Goal: Task Accomplishment & Management: Complete application form

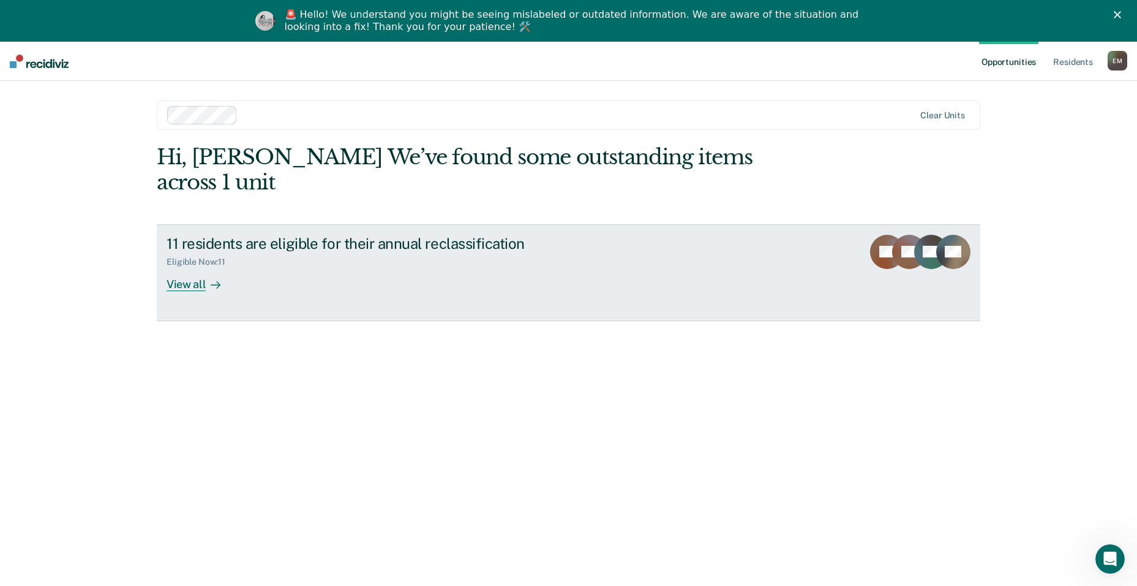
click at [188, 252] on div "Eligible Now : 11" at bounding box center [382, 259] width 430 height 15
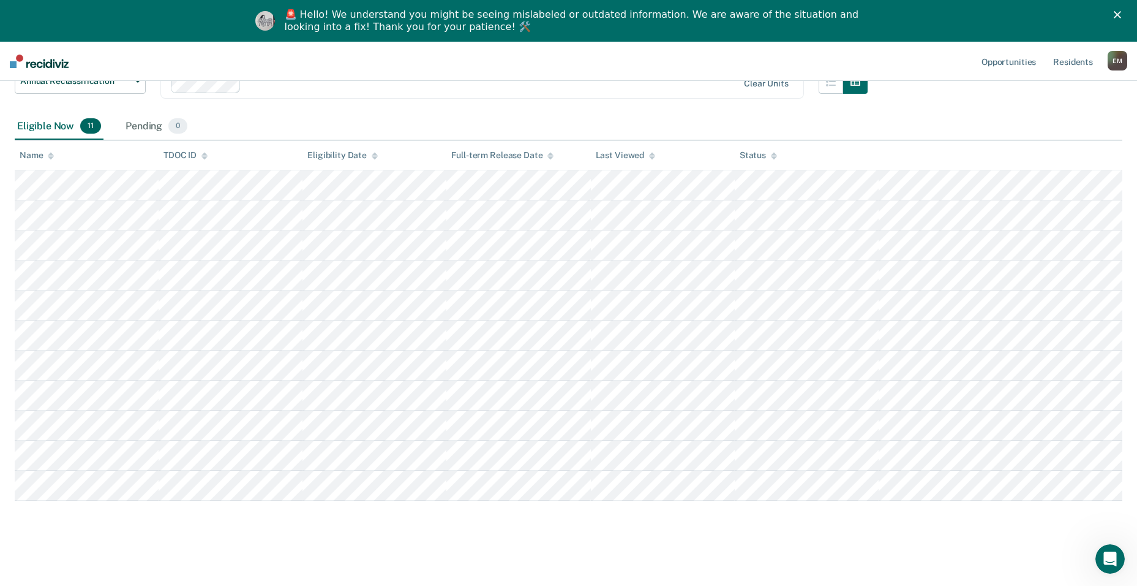
scroll to position [116, 0]
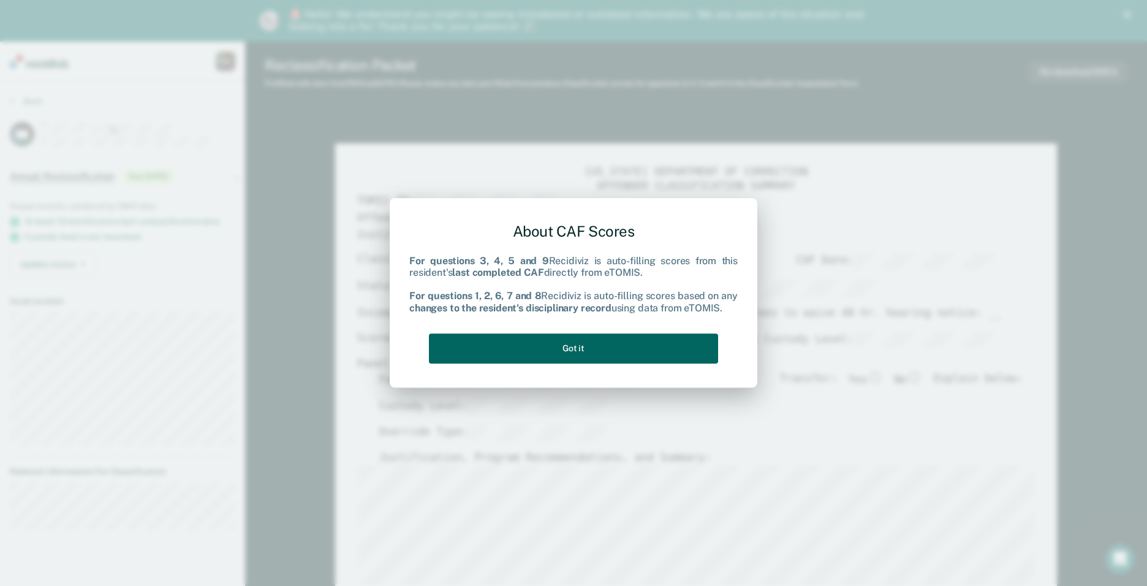
click at [523, 353] on button "Got it" at bounding box center [573, 348] width 289 height 30
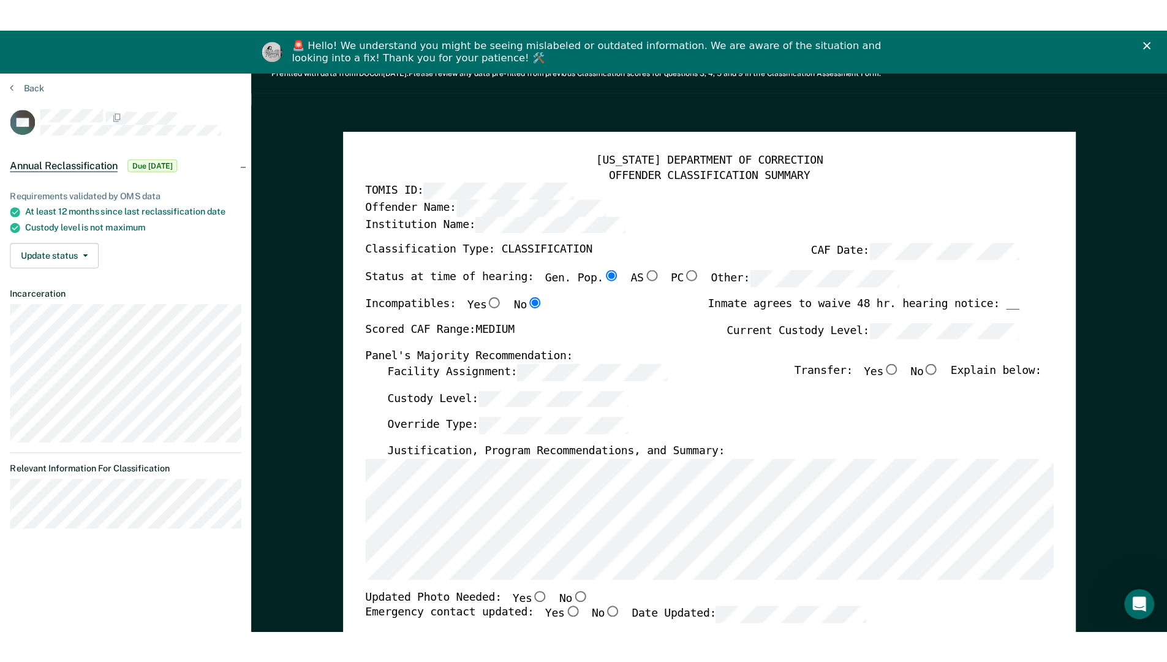
scroll to position [184, 0]
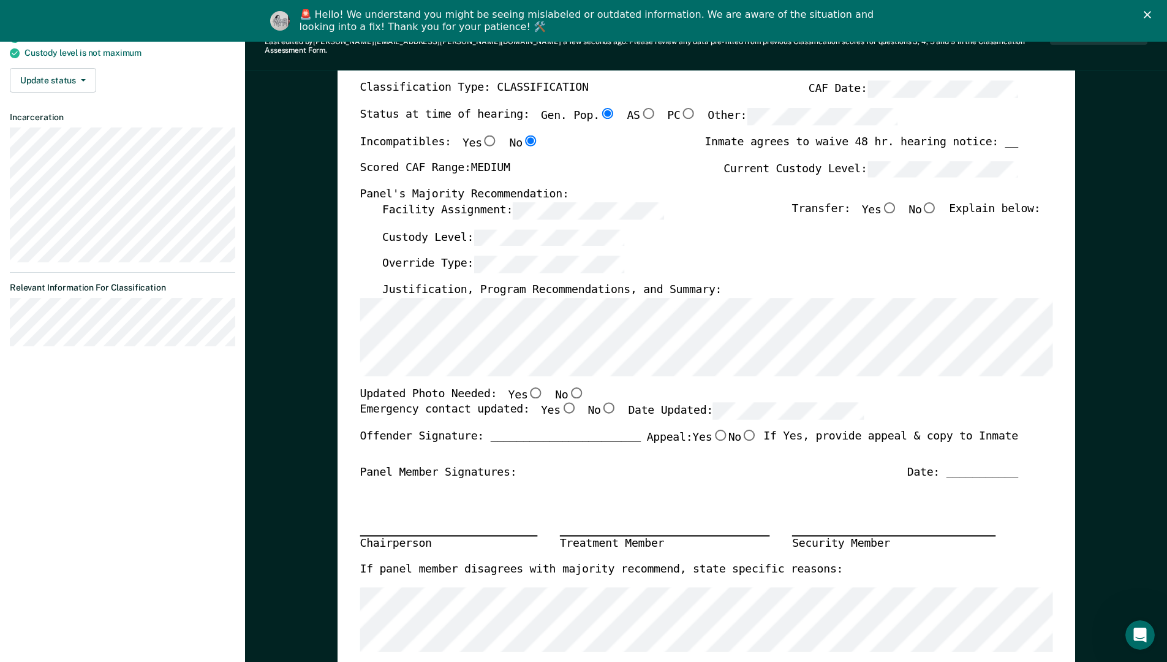
click at [1146, 13] on icon "Close" at bounding box center [1147, 14] width 7 height 7
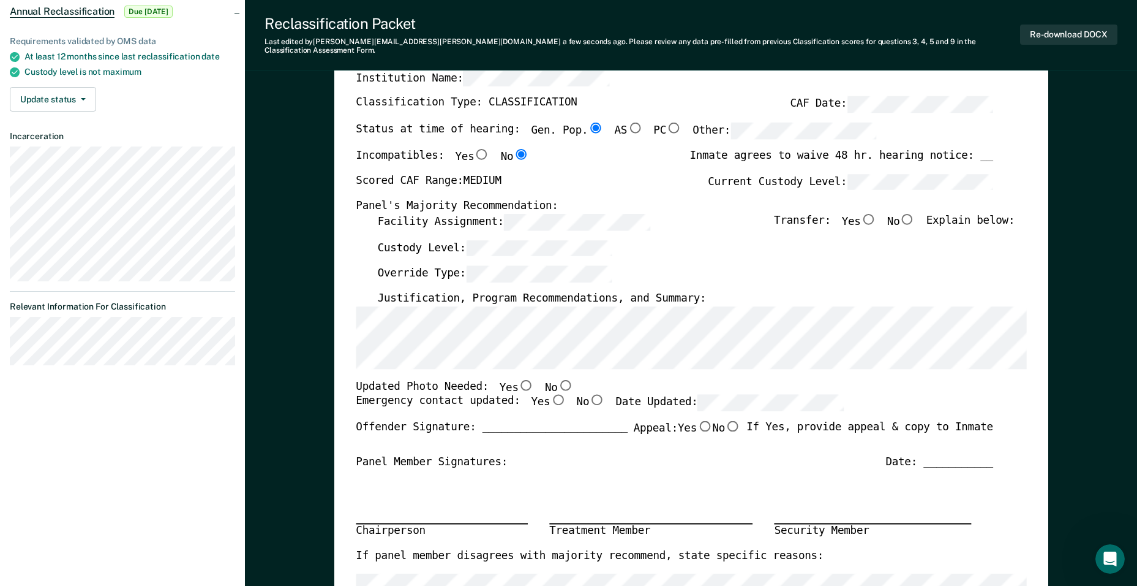
scroll to position [306, 0]
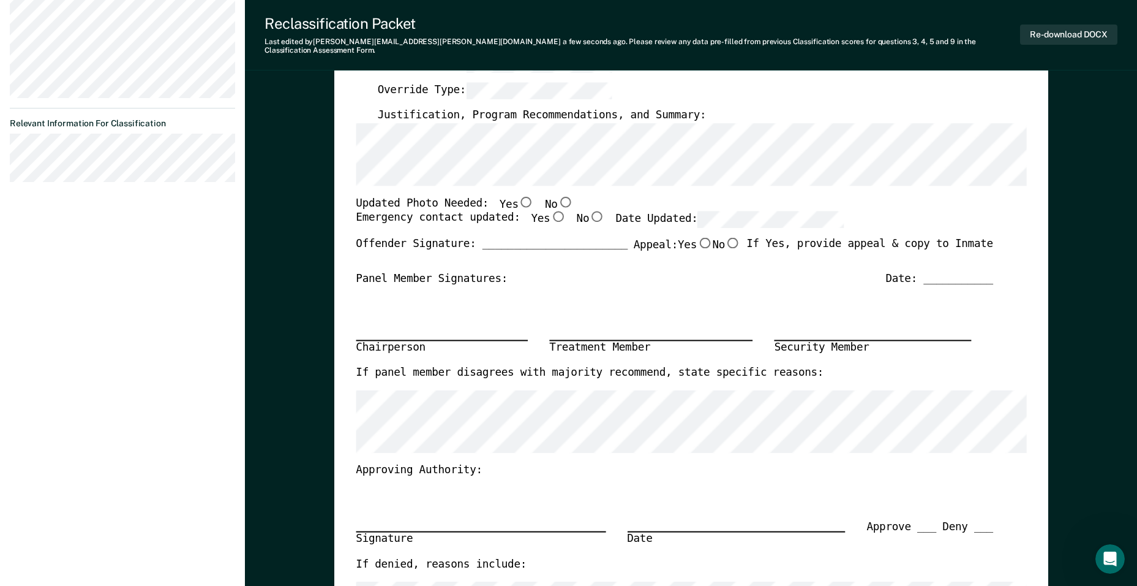
click at [518, 196] on input "Yes" at bounding box center [526, 201] width 16 height 11
type textarea "x"
radio input "true"
drag, startPoint x: 537, startPoint y: 208, endPoint x: 613, endPoint y: 213, distance: 76.2
click at [550, 211] on input "Yes" at bounding box center [558, 216] width 16 height 11
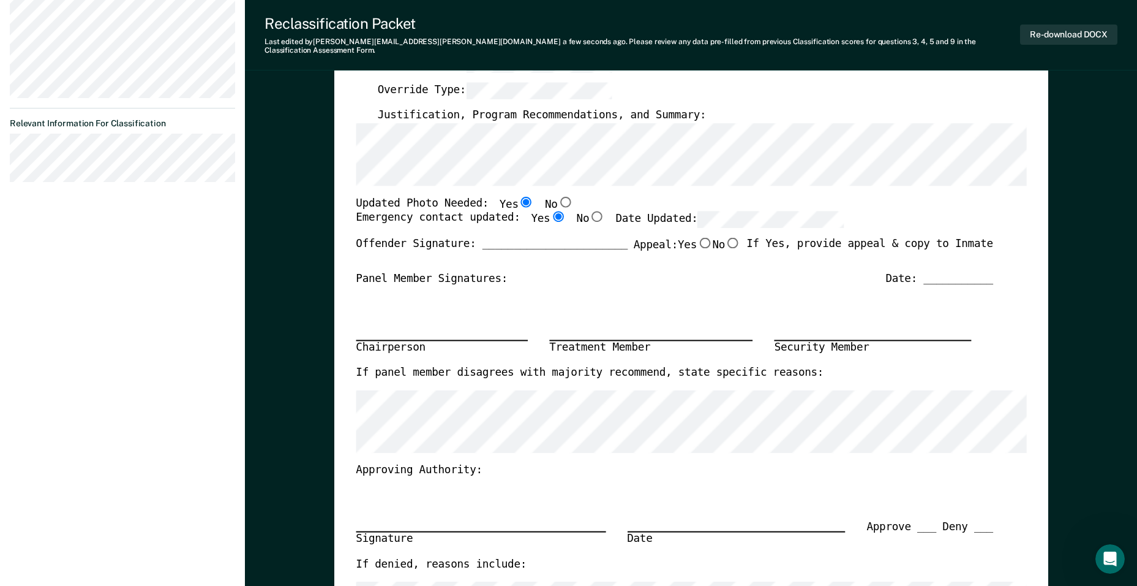
type textarea "x"
radio input "true"
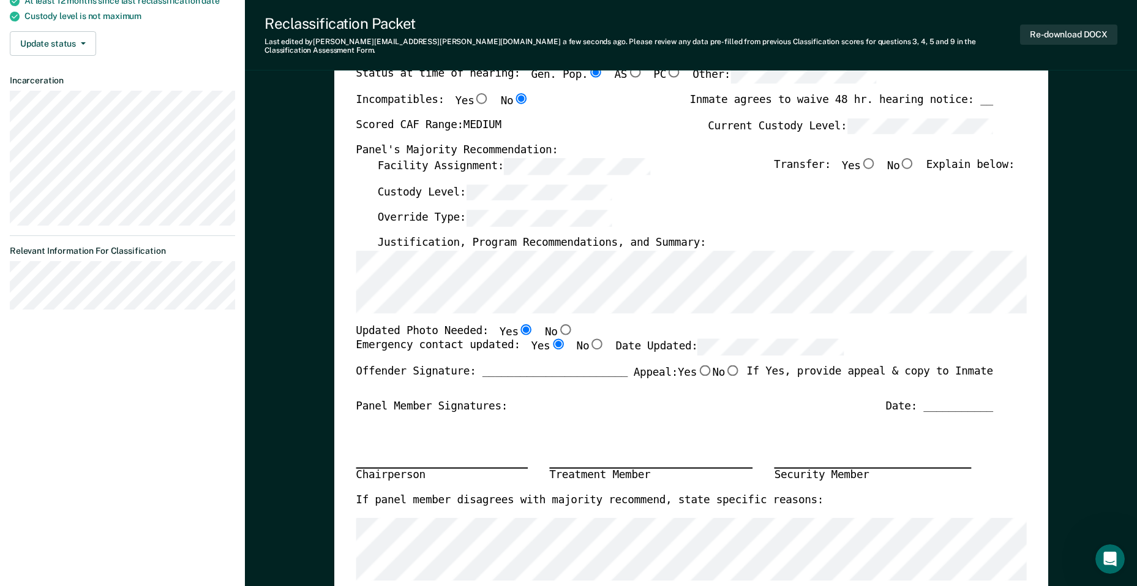
scroll to position [184, 0]
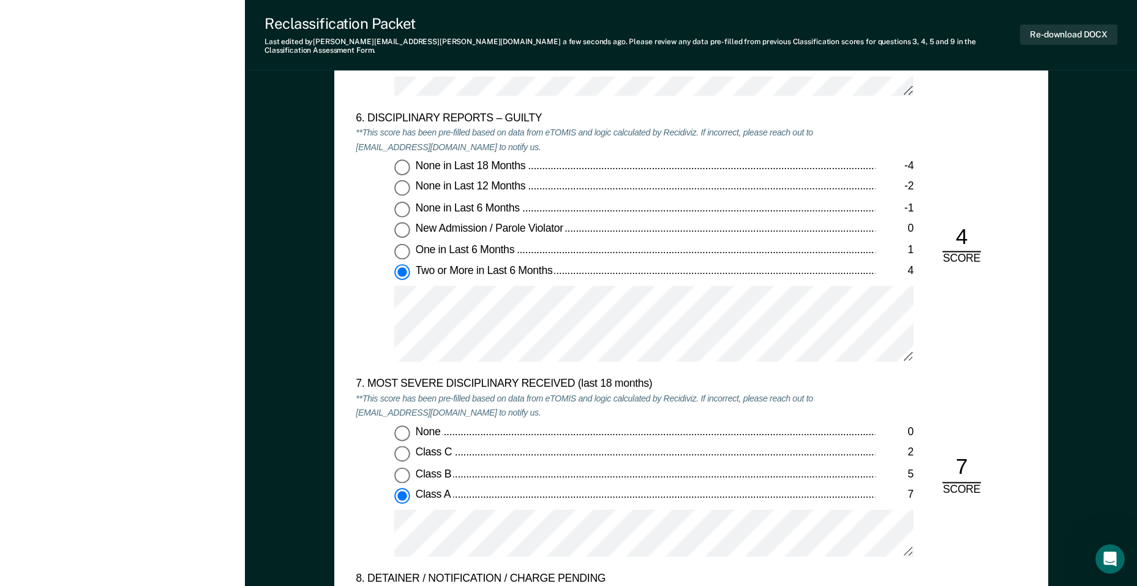
scroll to position [2144, 0]
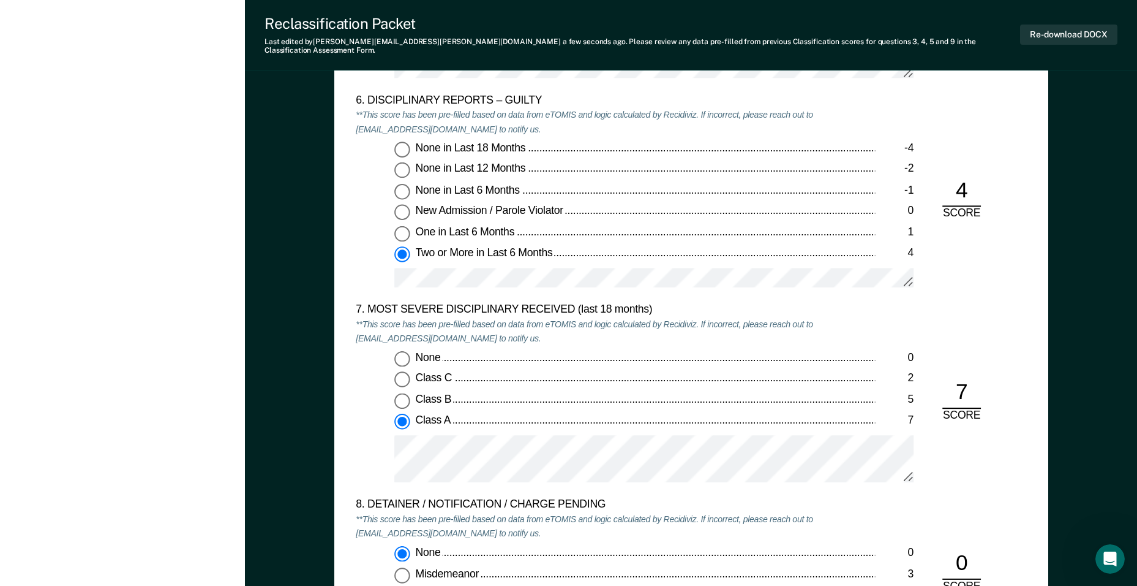
click at [699, 258] on div "None in Last 18 Months -4 None in Last 12 Months -2 None in Last 6 Months -1 Ne…" at bounding box center [615, 219] width 519 height 156
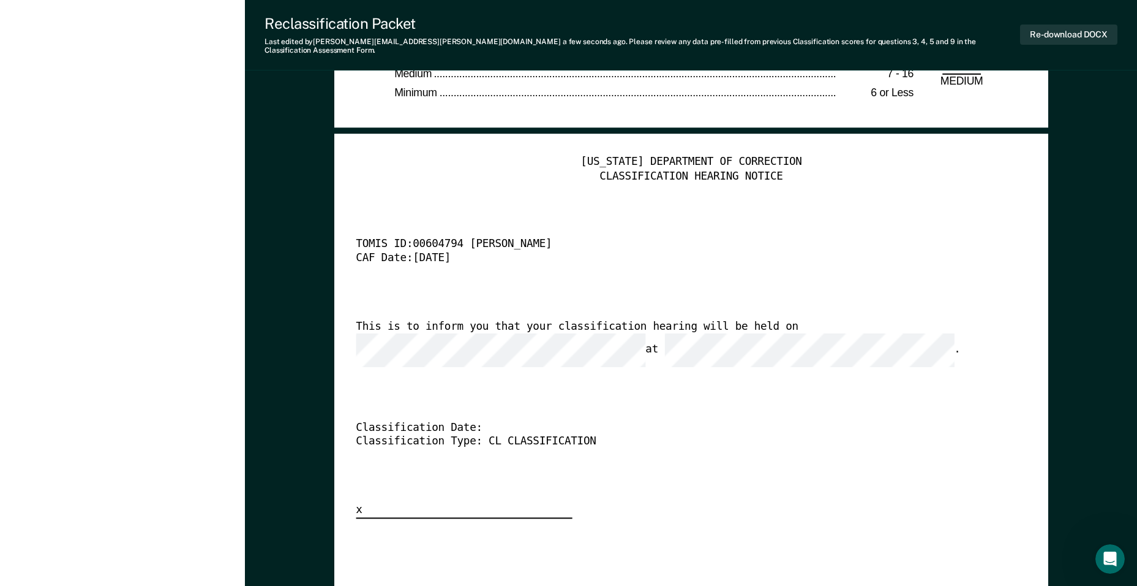
scroll to position [2879, 0]
click at [410, 325] on div "This is to inform you that your classification hearing will be held on at ." at bounding box center [675, 342] width 638 height 47
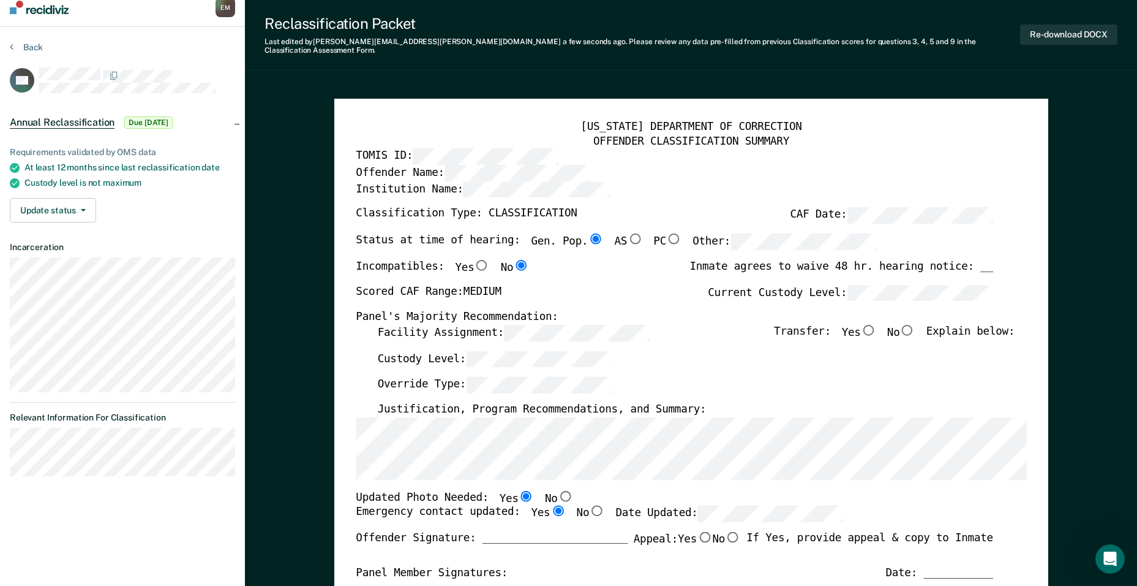
scroll to position [0, 0]
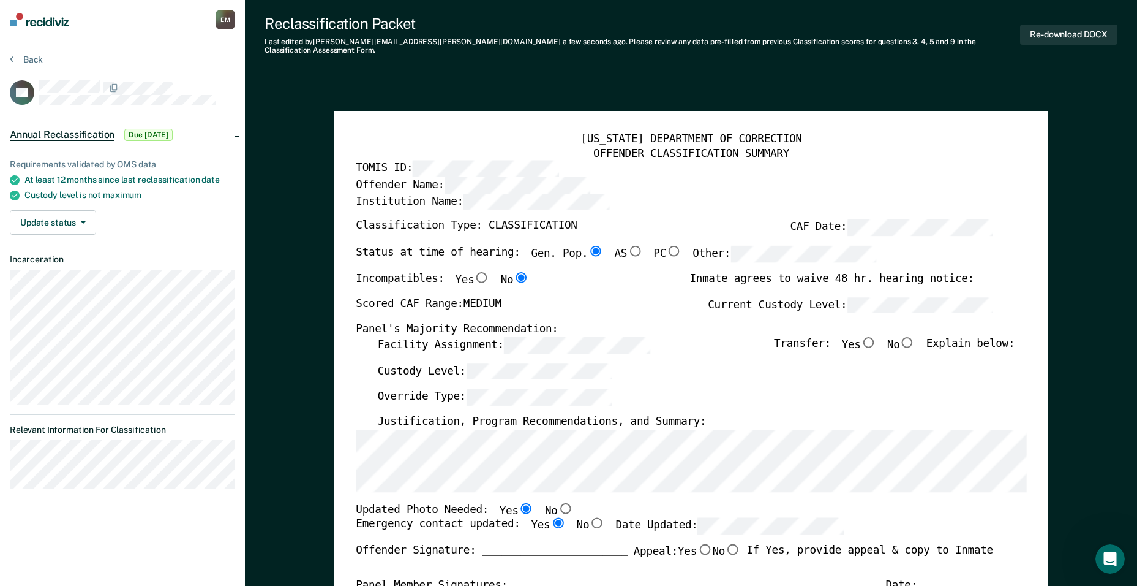
drag, startPoint x: 914, startPoint y: 329, endPoint x: 882, endPoint y: 353, distance: 39.8
click at [914, 336] on input "No" at bounding box center [908, 341] width 16 height 11
type textarea "x"
radio input "true"
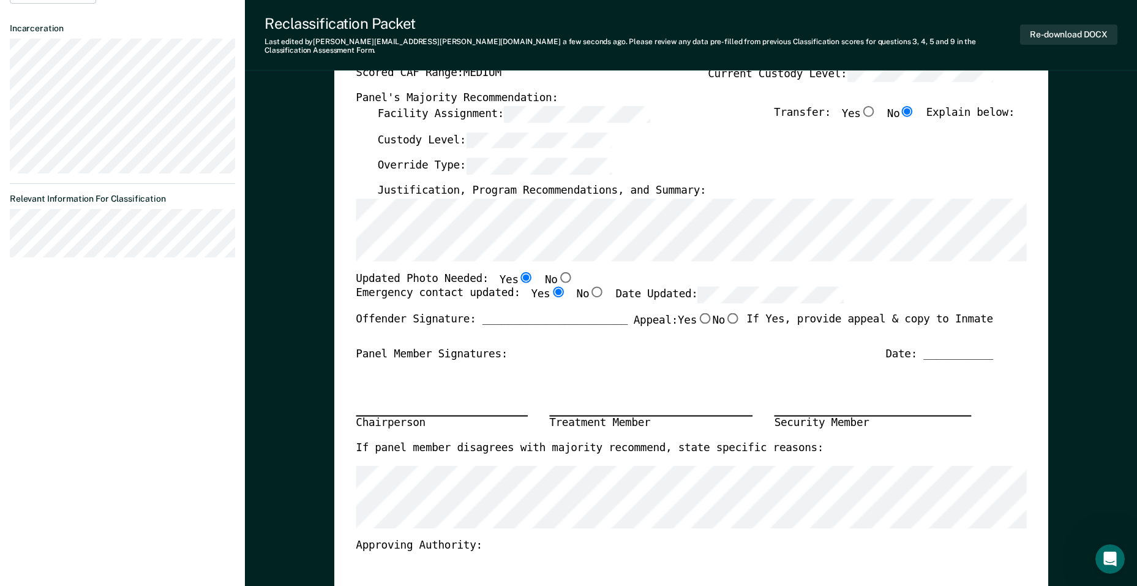
scroll to position [245, 0]
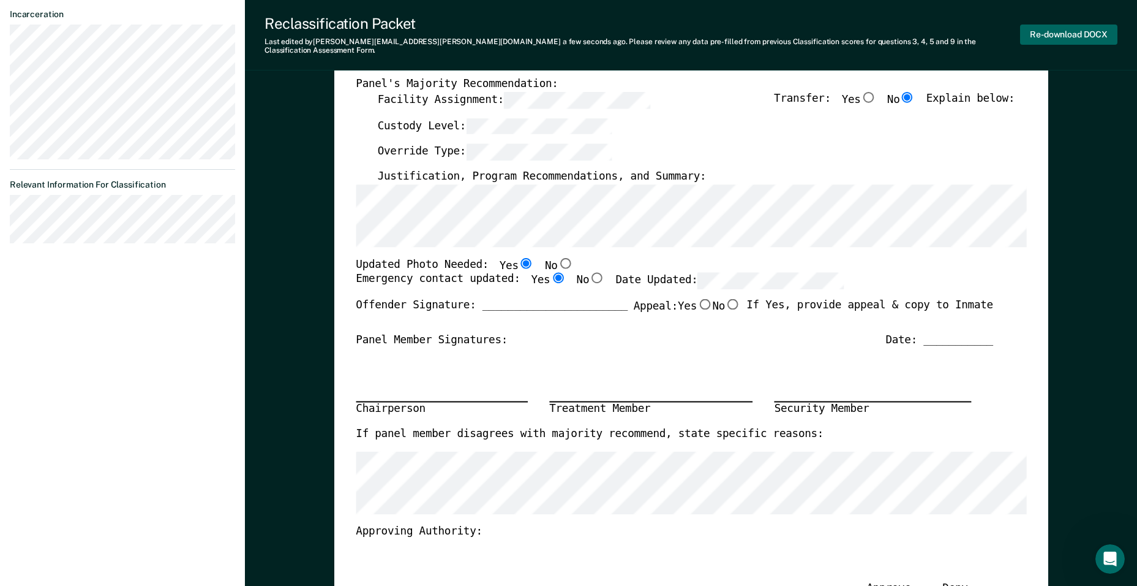
click at [1058, 28] on button "Re-download DOCX" at bounding box center [1068, 35] width 97 height 20
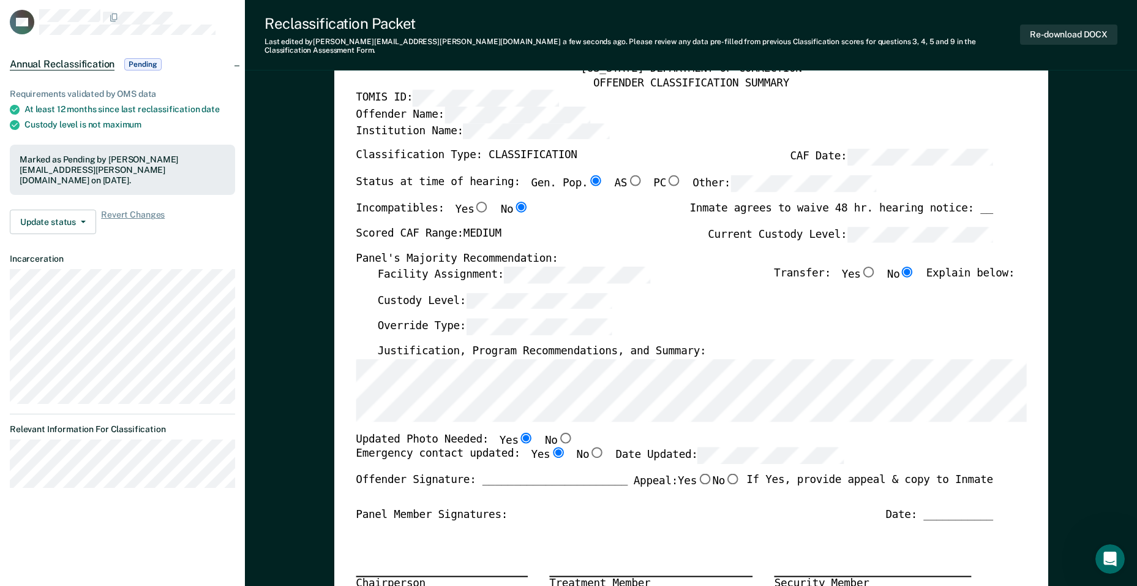
scroll to position [0, 0]
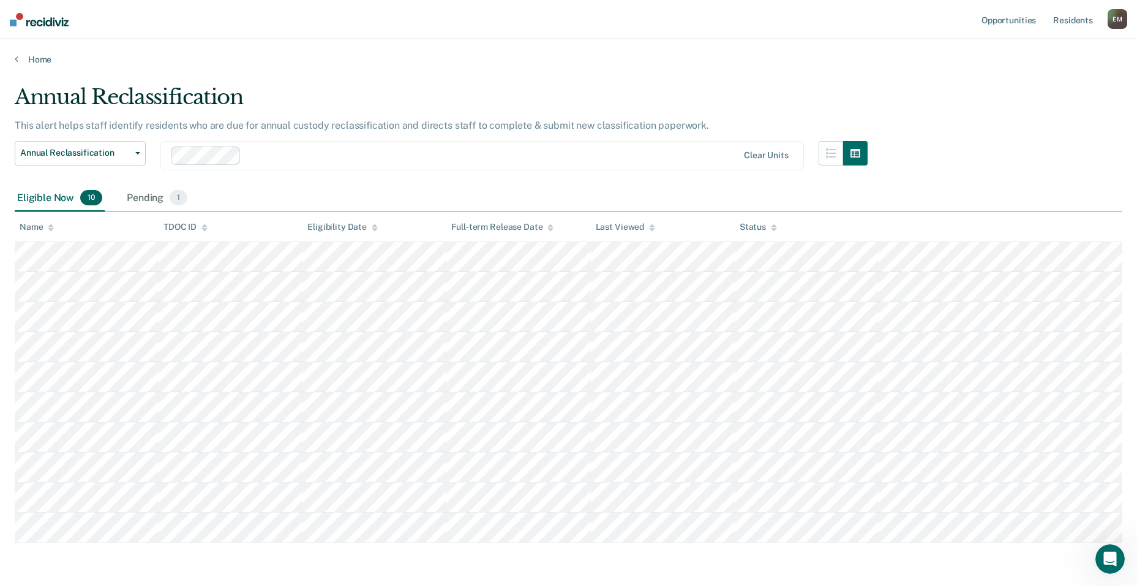
scroll to position [45, 0]
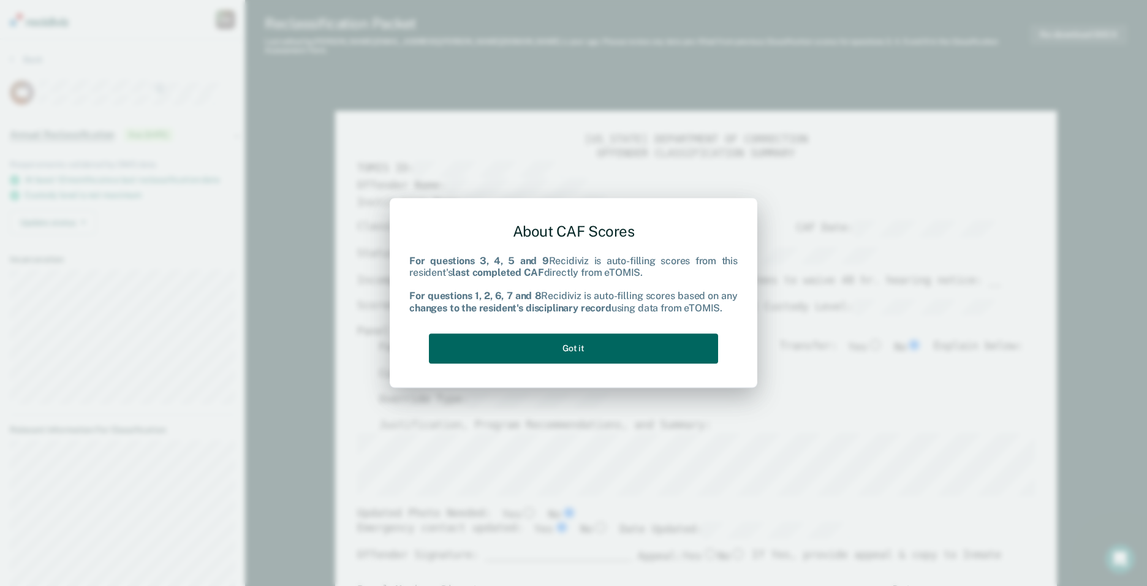
click at [567, 344] on button "Got it" at bounding box center [573, 348] width 289 height 30
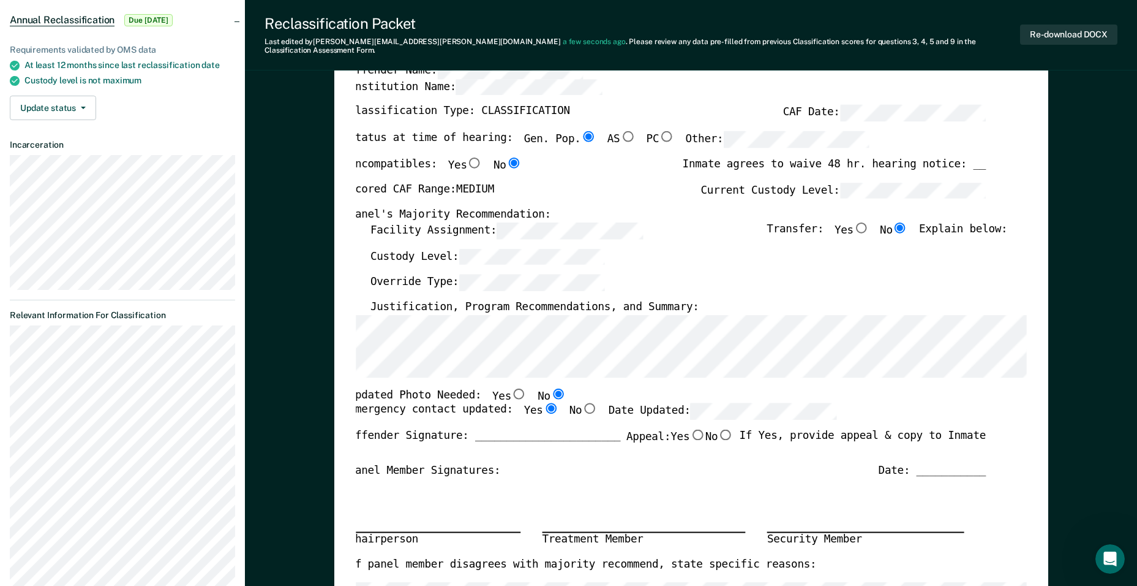
scroll to position [306, 0]
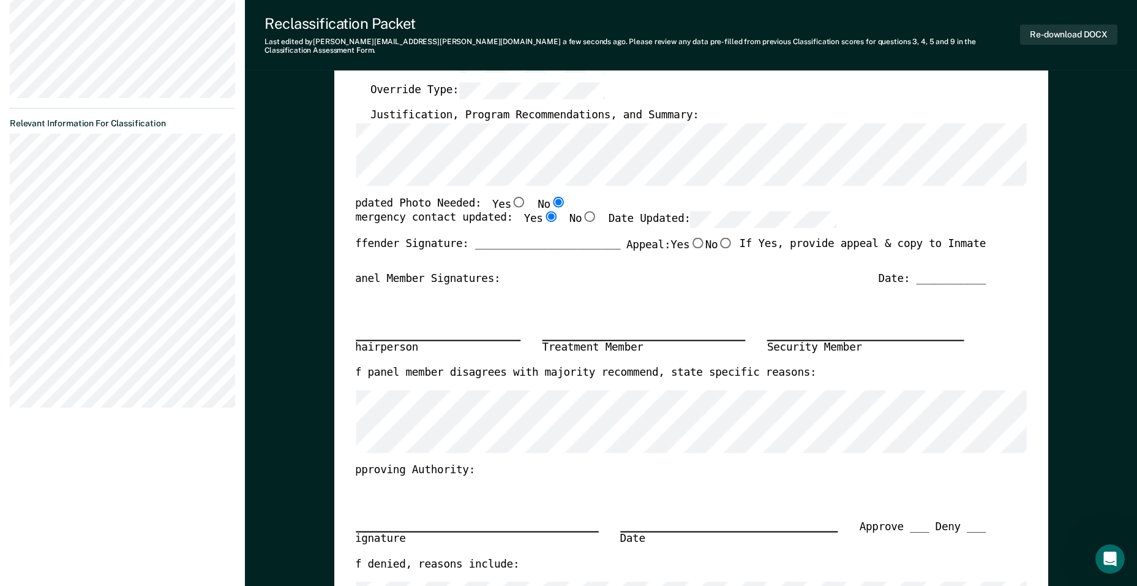
click at [511, 196] on input "Yes" at bounding box center [519, 201] width 16 height 11
type textarea "x"
radio input "true"
radio input "false"
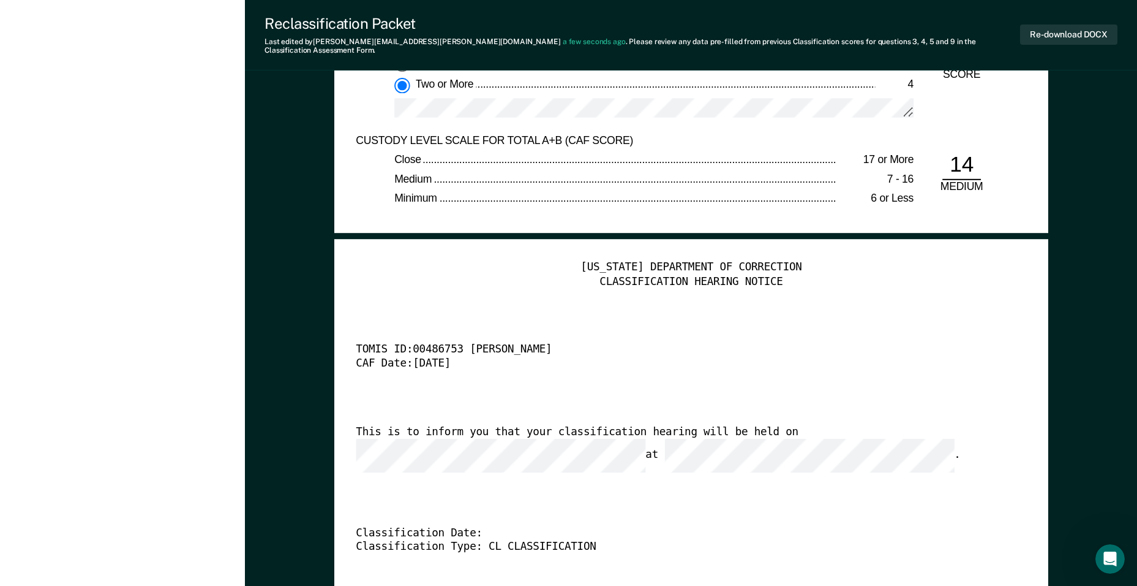
scroll to position [2940, 0]
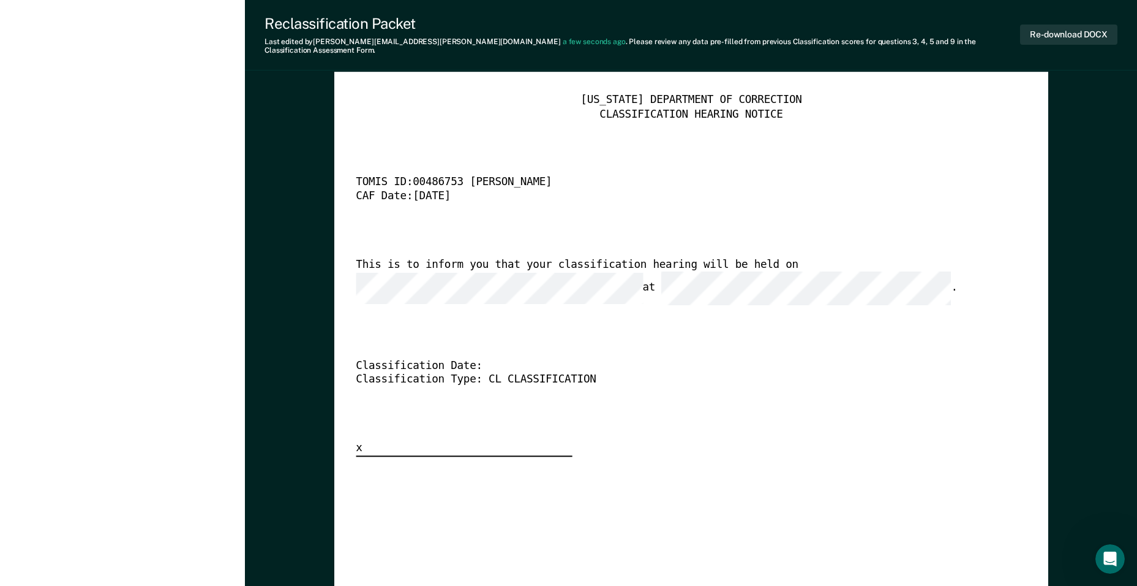
click at [353, 268] on div "[US_STATE] DEPARTMENT OF CORRECTION CLASSIFICATION HEARING NOTICE TOMIS ID: 004…" at bounding box center [691, 537] width 714 height 930
drag, startPoint x: 732, startPoint y: 345, endPoint x: 719, endPoint y: 350, distance: 13.8
click at [730, 358] on div "Classification Date:" at bounding box center [675, 365] width 638 height 14
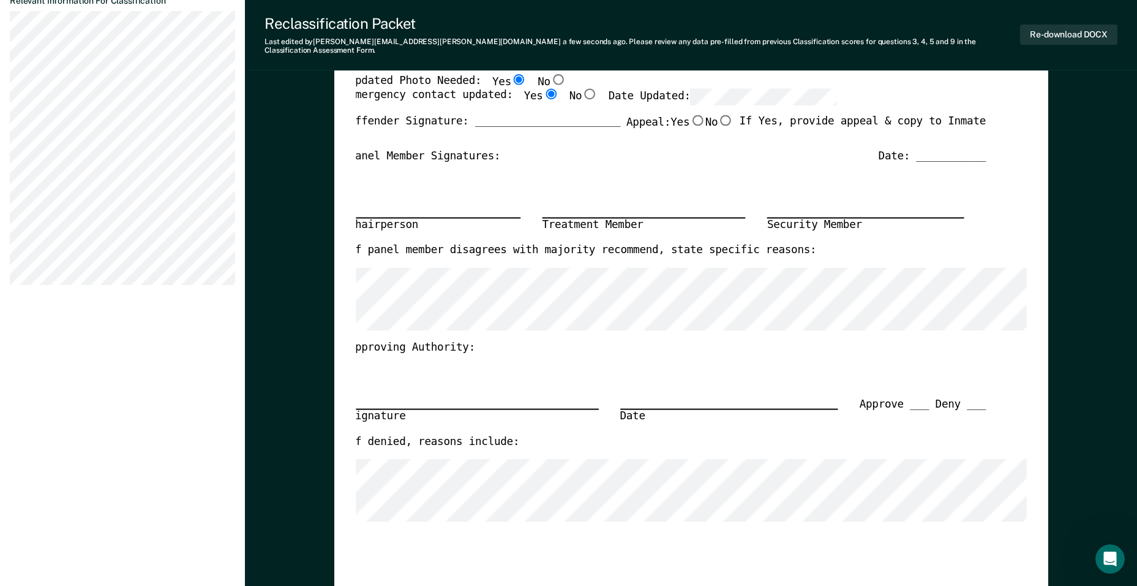
scroll to position [0, 0]
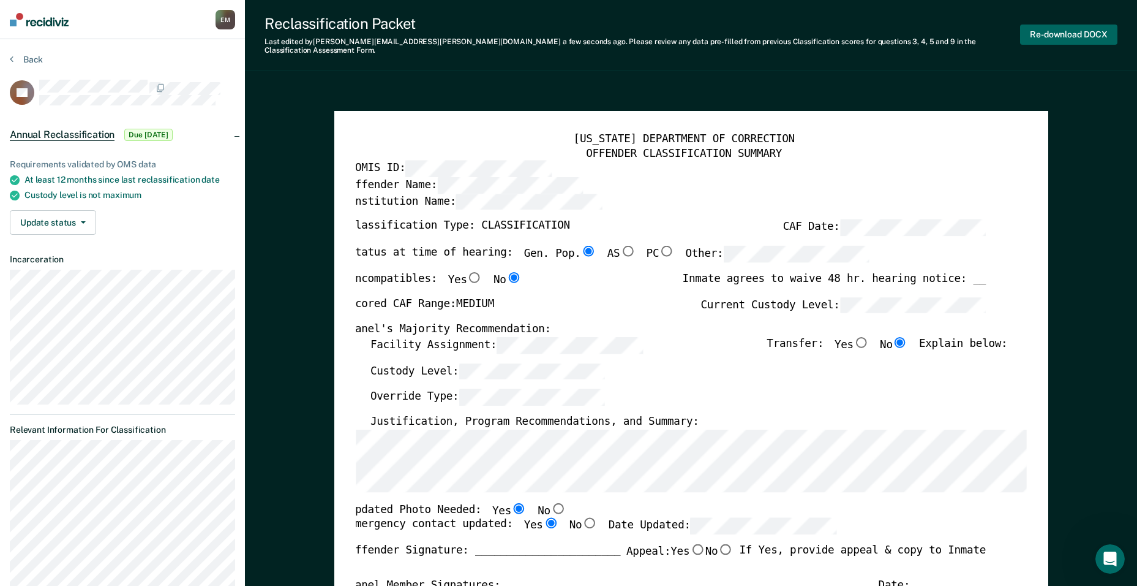
click at [1062, 29] on button "Re-download DOCX" at bounding box center [1068, 35] width 97 height 20
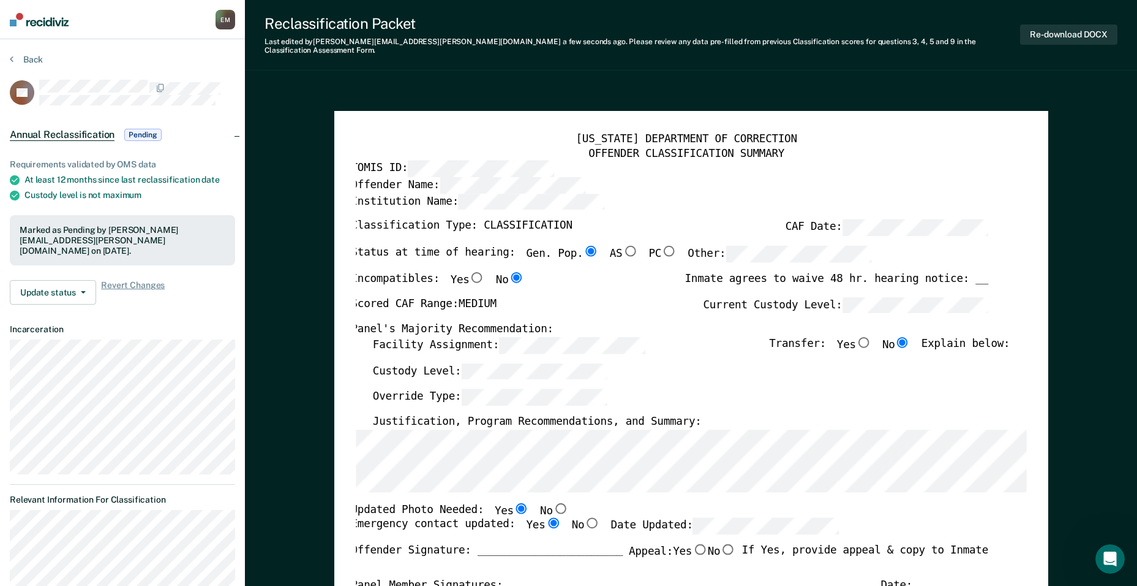
scroll to position [15, 0]
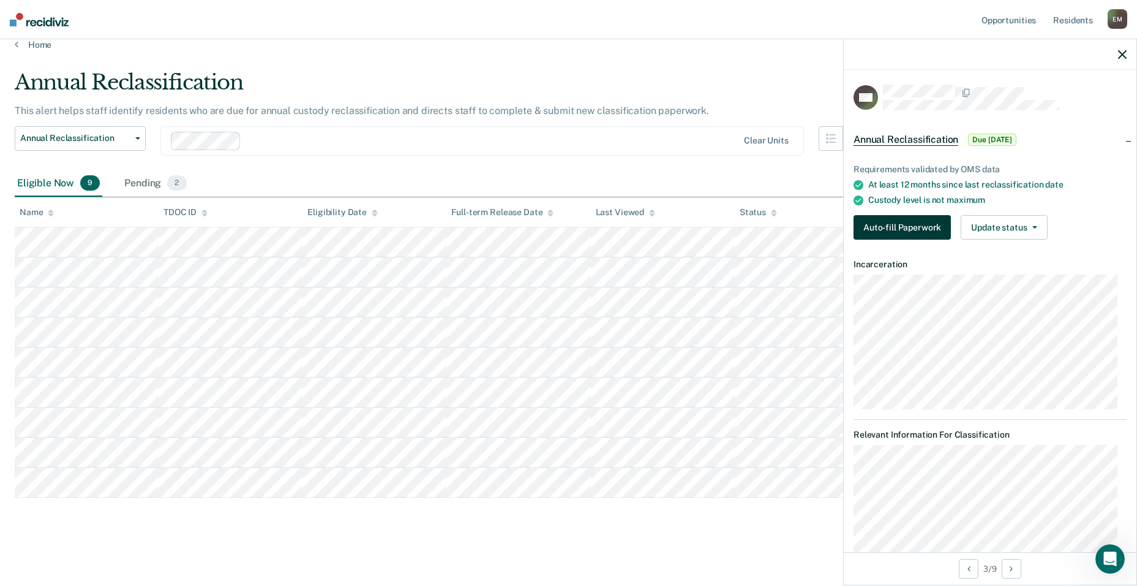
click at [905, 231] on button "Auto-fill Paperwork" at bounding box center [902, 227] width 97 height 25
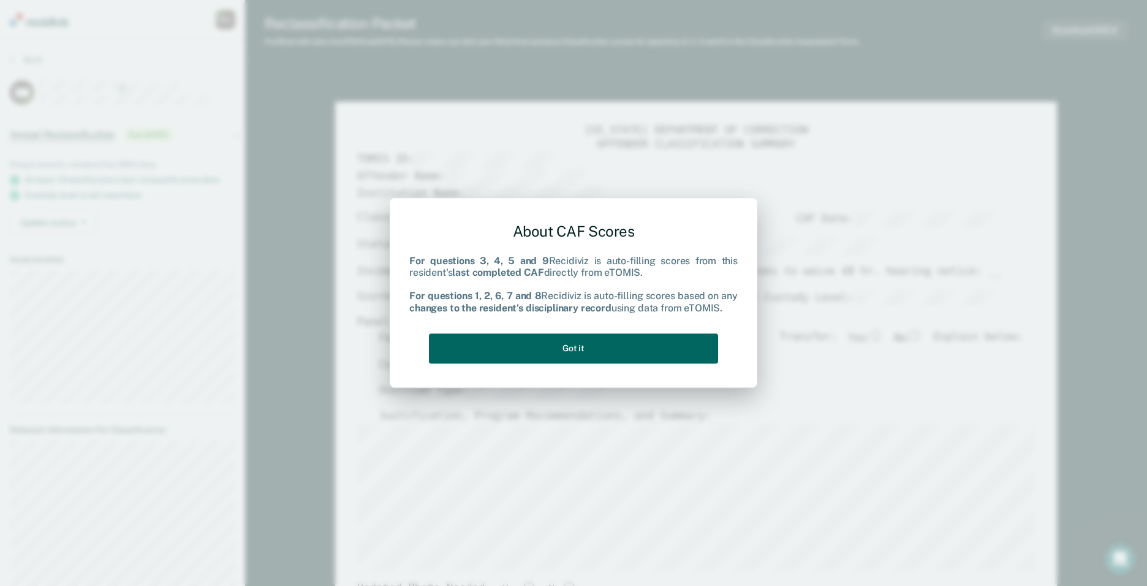
click at [545, 356] on button "Got it" at bounding box center [573, 348] width 289 height 30
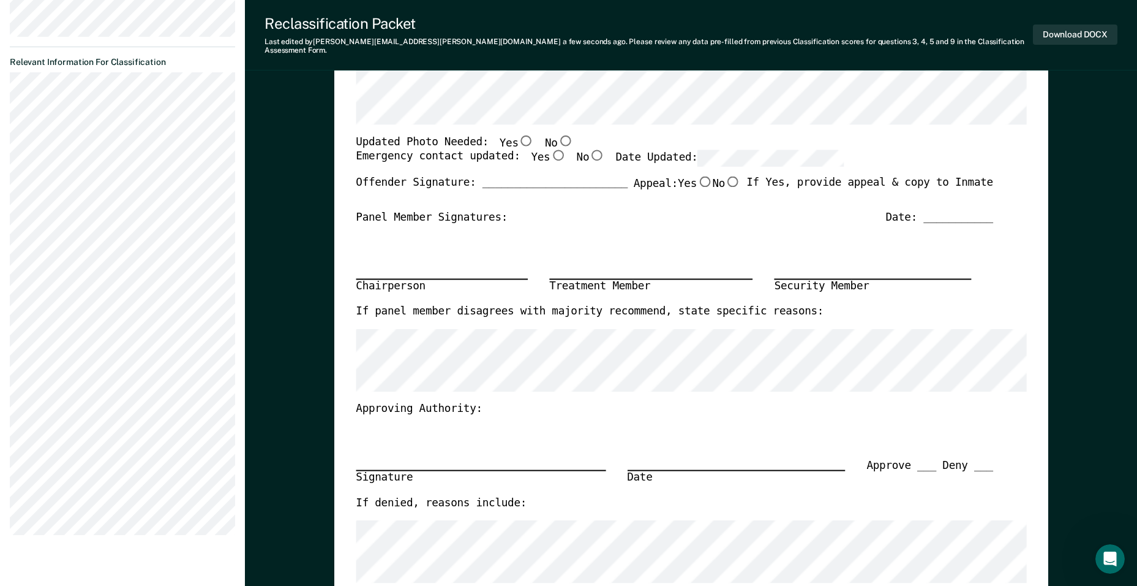
scroll to position [245, 0]
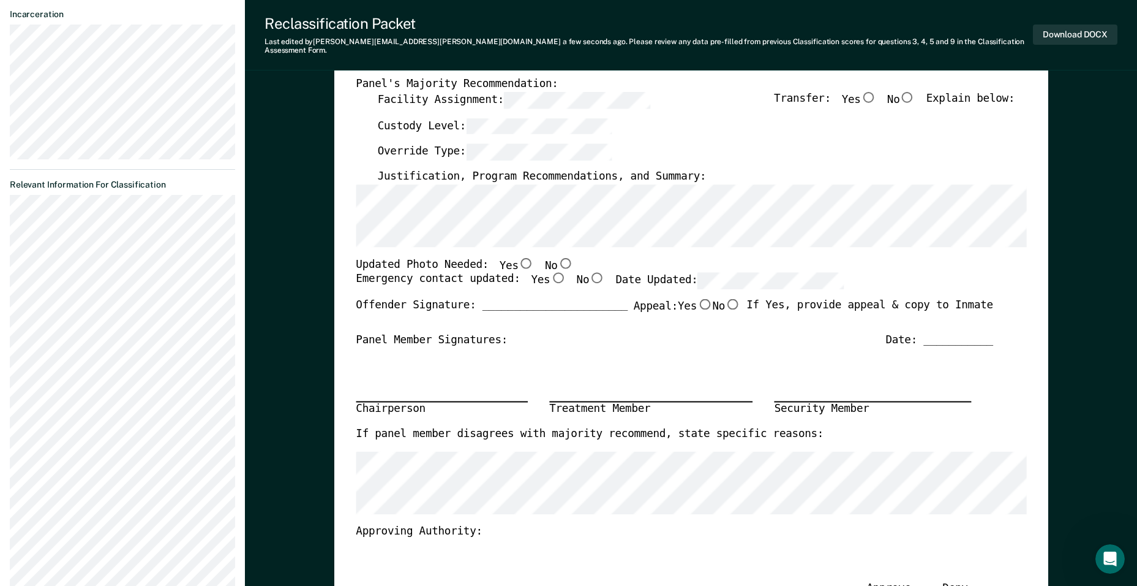
click at [557, 257] on input "No" at bounding box center [565, 262] width 16 height 11
type textarea "x"
radio input "true"
click at [550, 273] on input "Yes" at bounding box center [558, 278] width 16 height 11
type textarea "x"
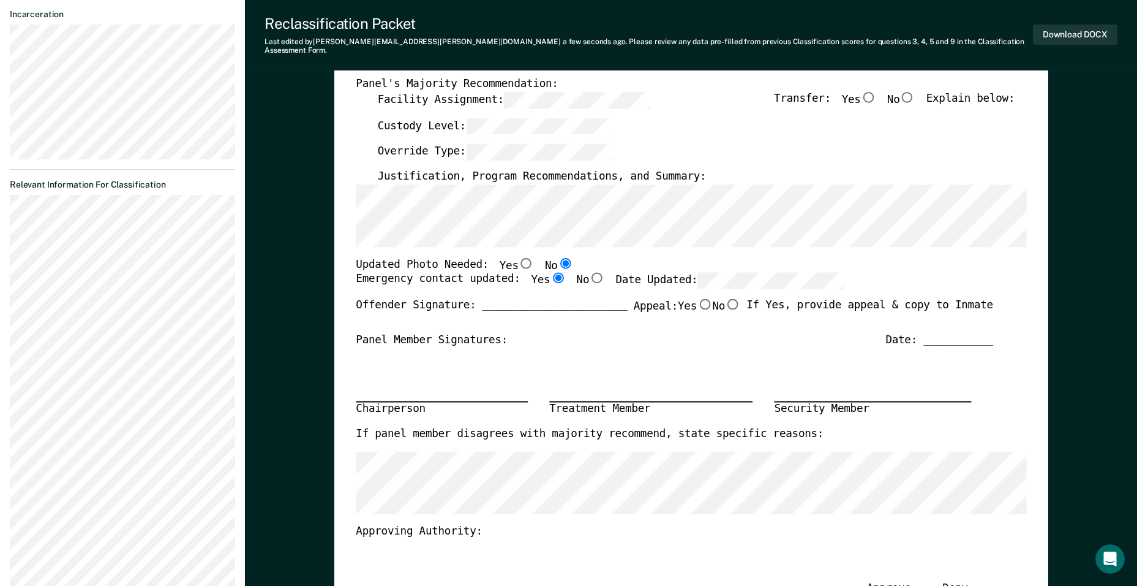
radio input "true"
click at [730, 262] on div "Updated Photo Needed: Yes No" at bounding box center [675, 264] width 638 height 15
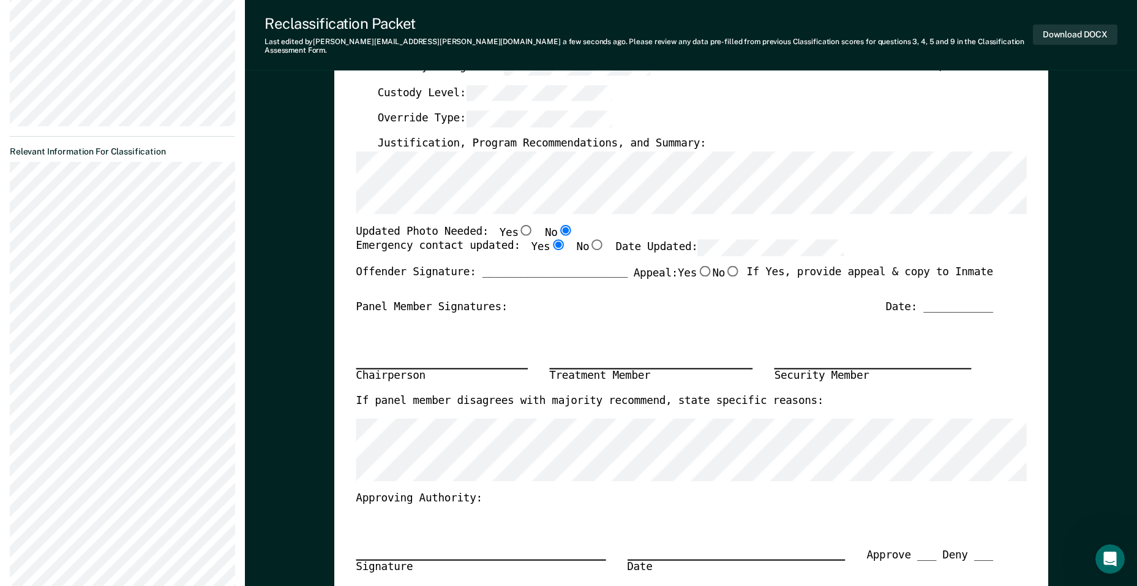
scroll to position [184, 0]
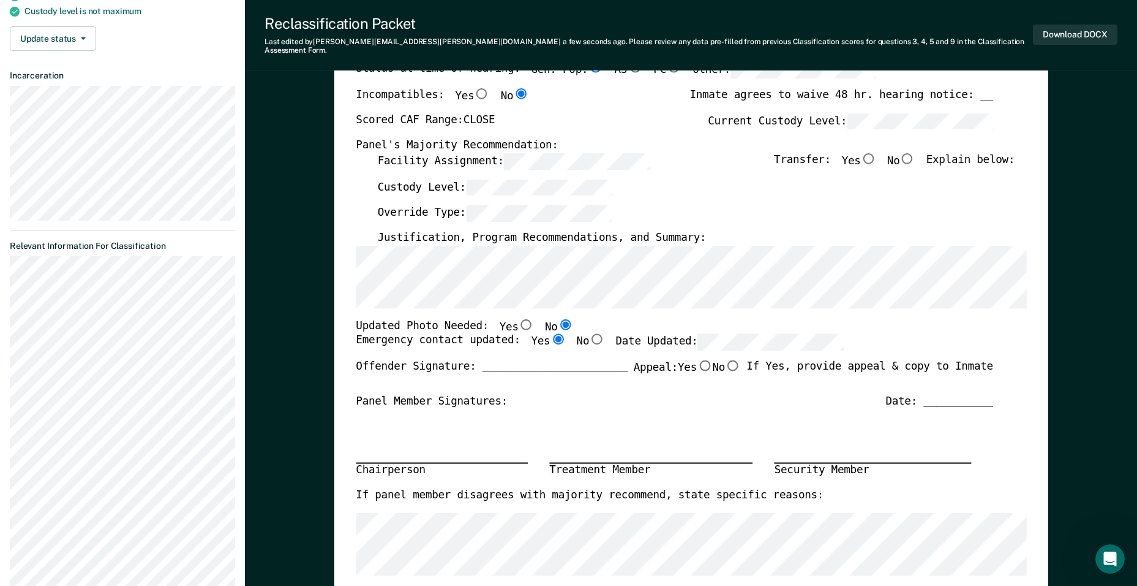
click at [155, 290] on section "Back BW Annual Reclassification Due [DATE] Requirements validated by OMS data A…" at bounding box center [122, 299] width 245 height 888
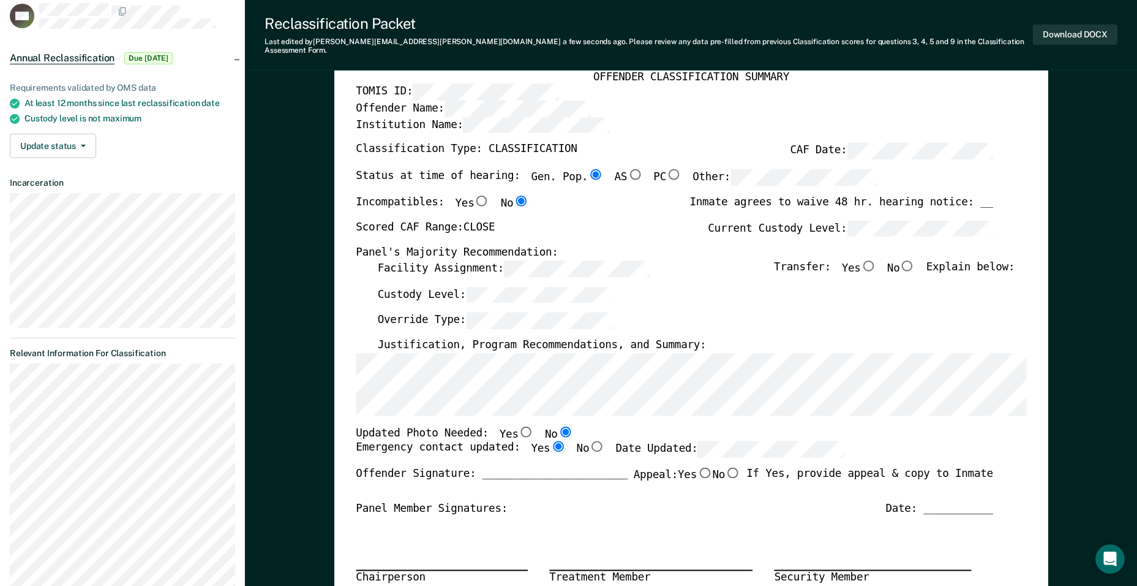
scroll to position [61, 0]
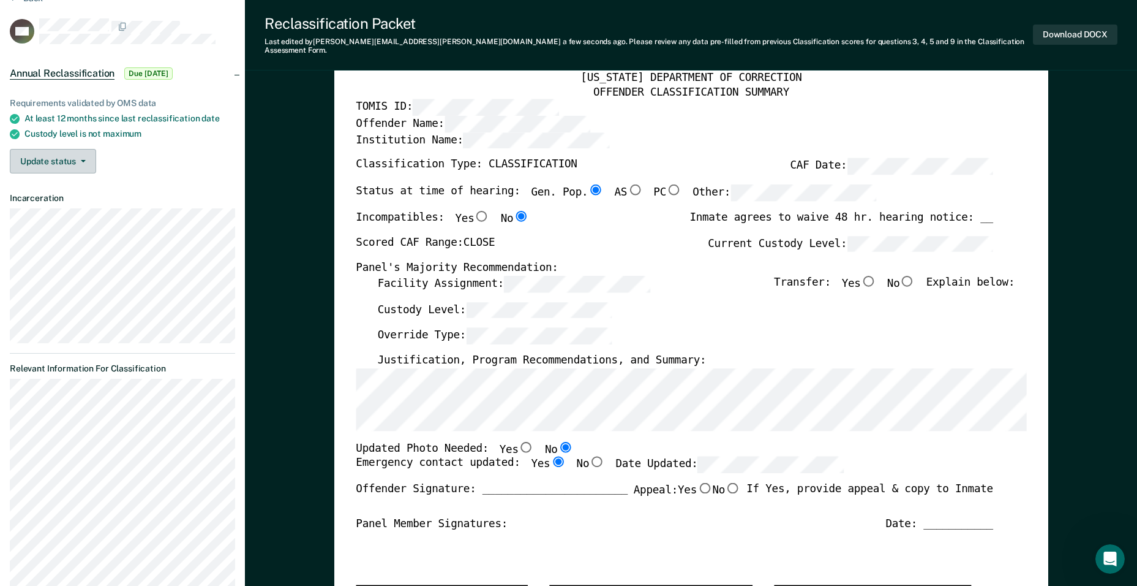
click at [86, 162] on button "Update status" at bounding box center [53, 161] width 86 height 25
click at [190, 165] on div "Update status [PERSON_NAME]" at bounding box center [122, 161] width 225 height 25
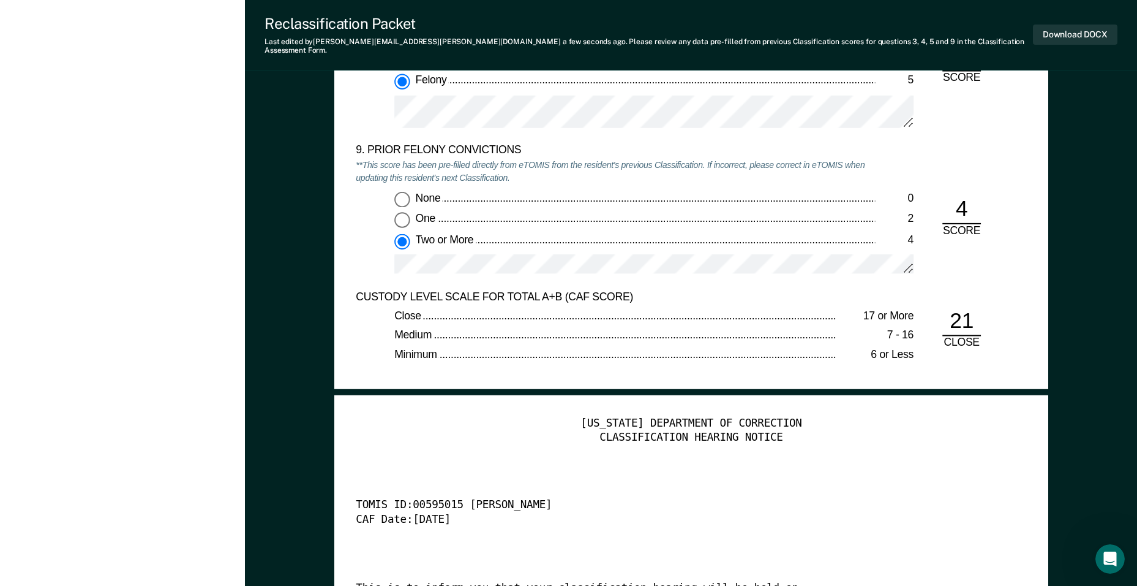
scroll to position [2021, 0]
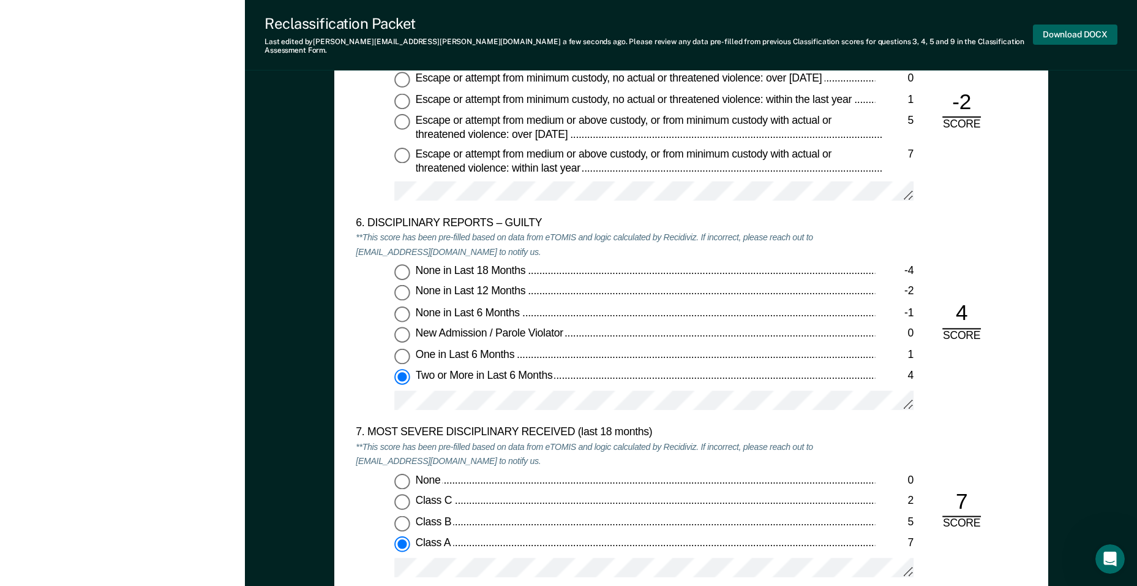
click at [1069, 30] on button "Download DOCX" at bounding box center [1075, 35] width 85 height 20
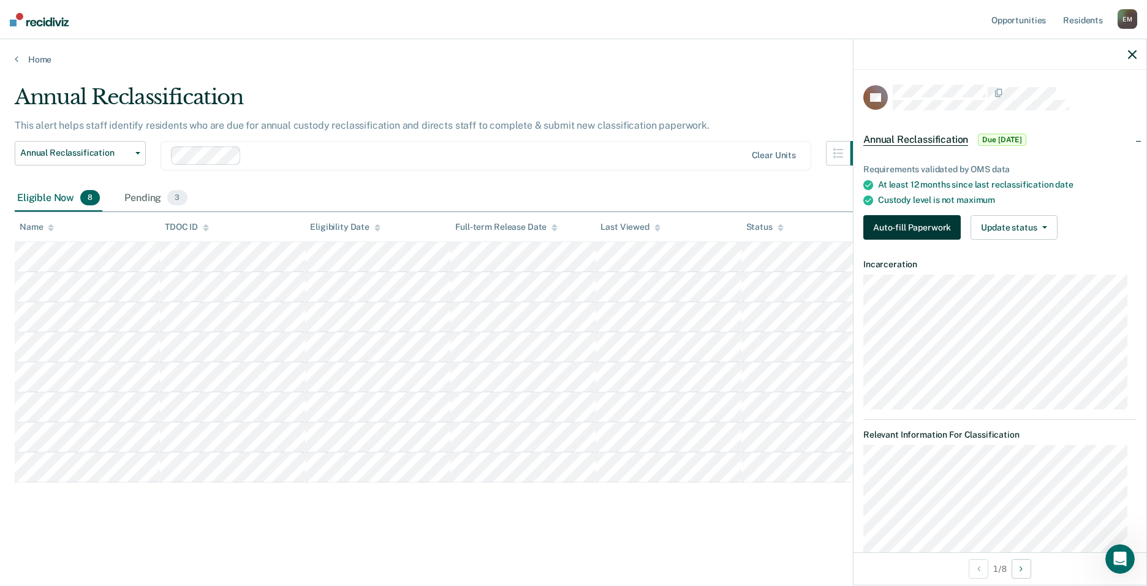
click at [898, 227] on button "Auto-fill Paperwork" at bounding box center [911, 227] width 97 height 25
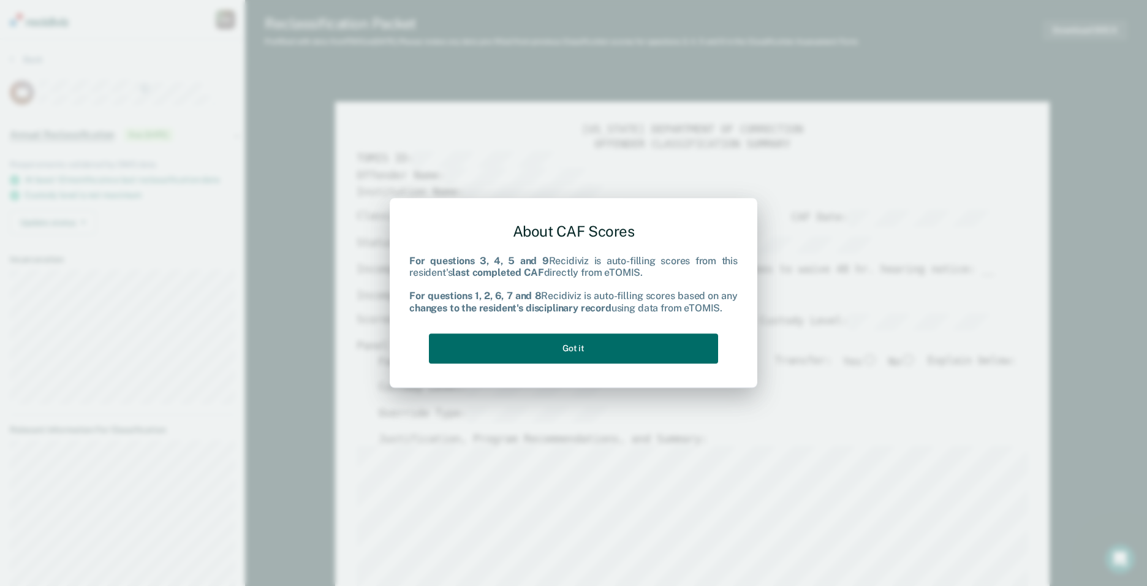
click at [579, 331] on div "About CAF Scores For questions 3, 4, 5 and 9 Recidiviz is auto-filling scores f…" at bounding box center [573, 291] width 328 height 156
click at [579, 346] on button "Got it" at bounding box center [573, 348] width 289 height 30
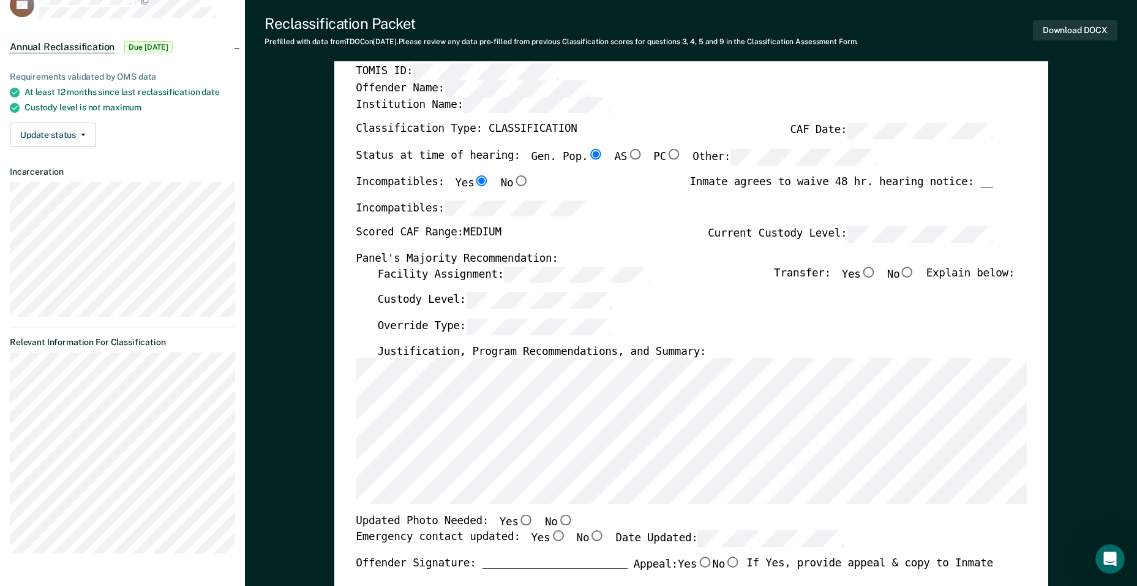
scroll to position [123, 0]
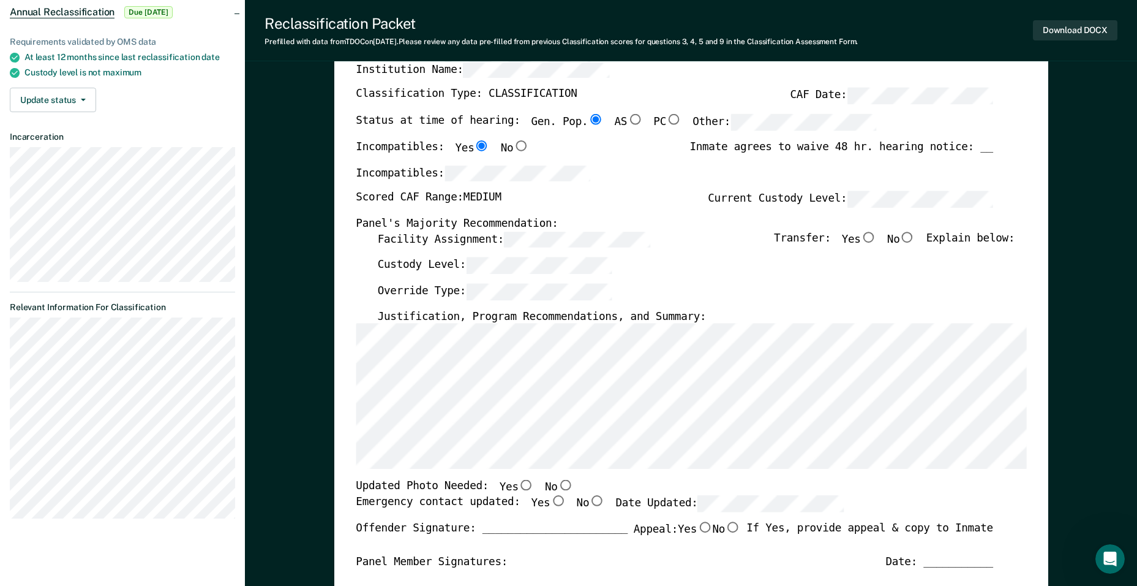
click at [916, 236] on input "No" at bounding box center [908, 237] width 16 height 11
type textarea "x"
radio input "true"
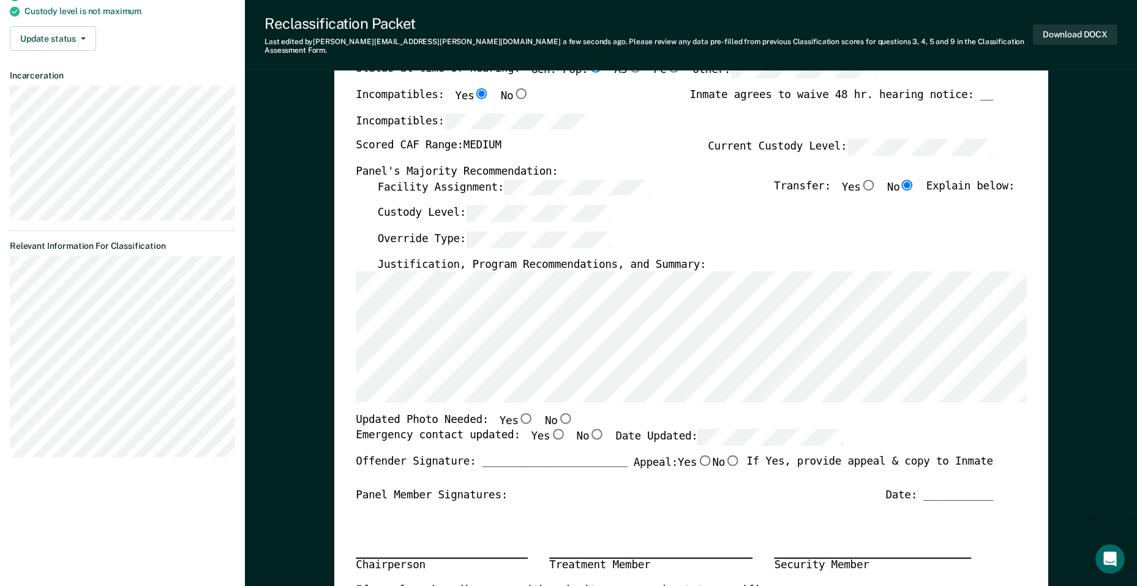
scroll to position [245, 0]
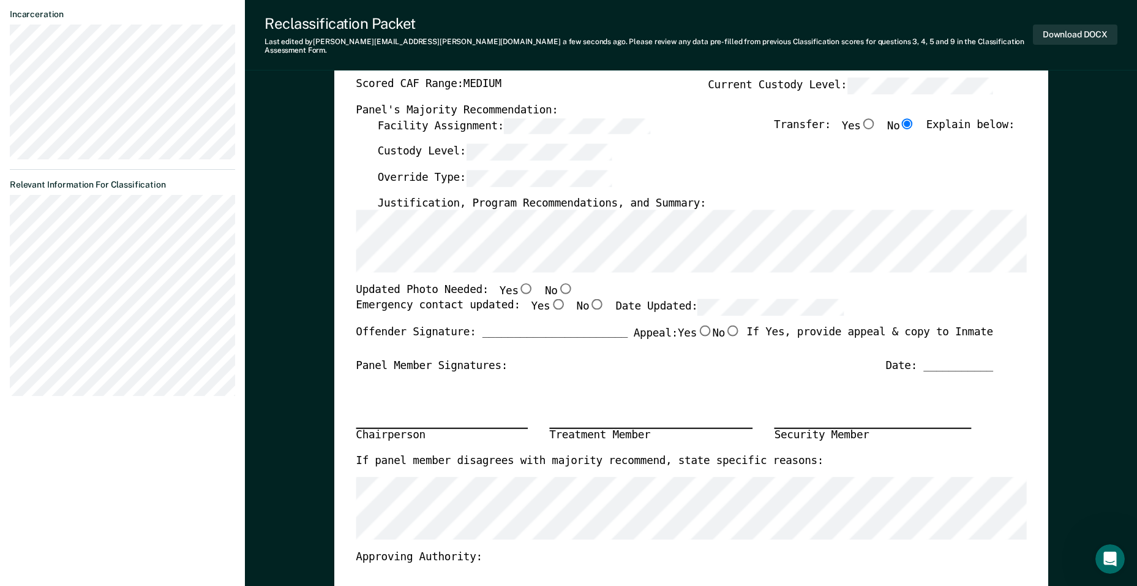
click at [518, 283] on input "Yes" at bounding box center [526, 288] width 16 height 11
type textarea "x"
radio input "true"
click at [550, 298] on input "Yes" at bounding box center [558, 303] width 16 height 11
type textarea "x"
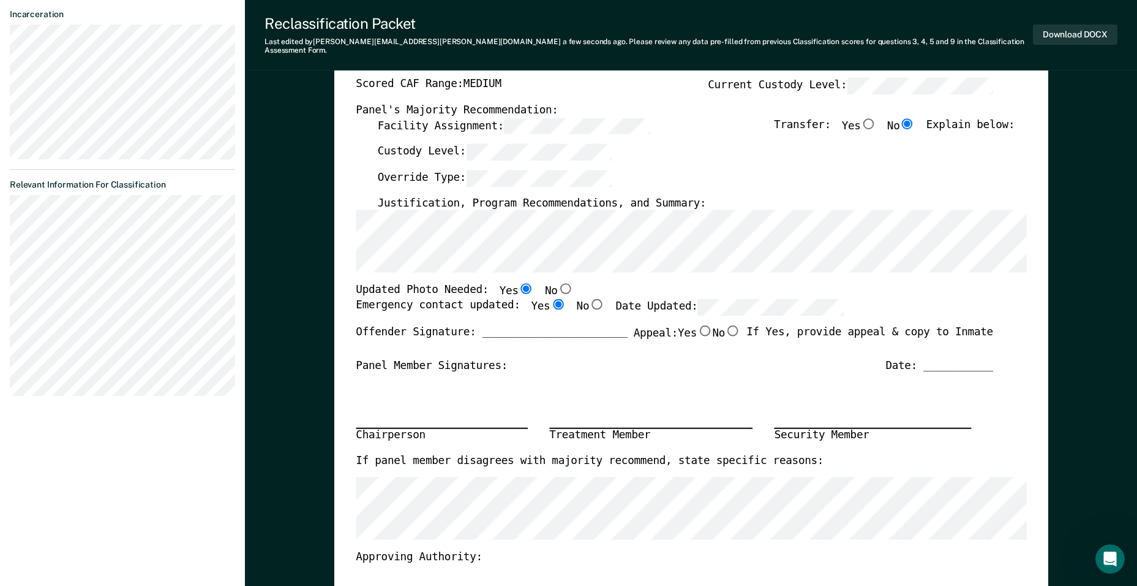
radio input "true"
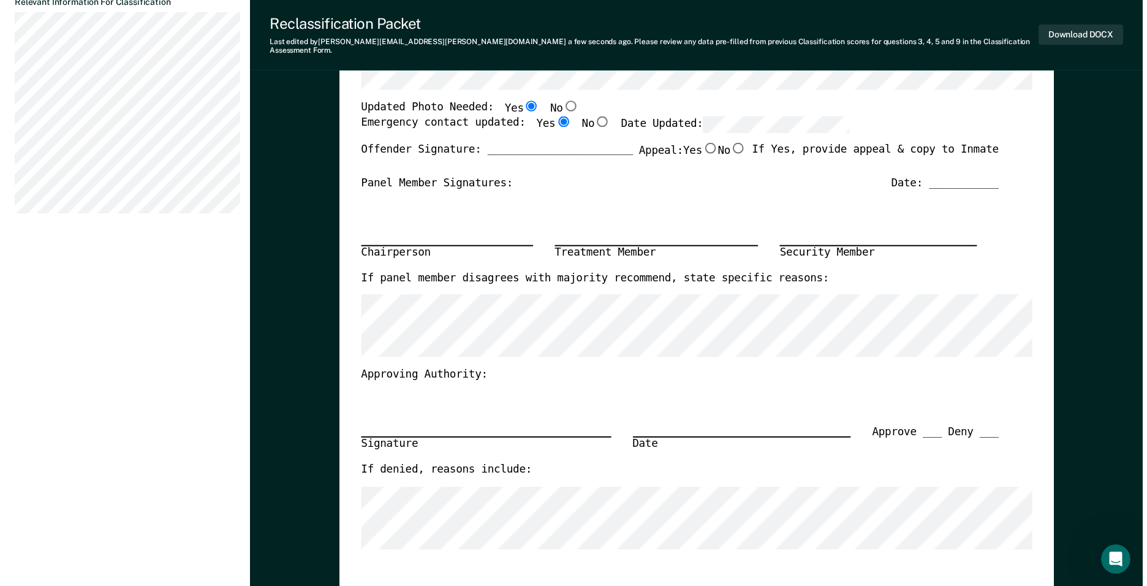
scroll to position [0, 0]
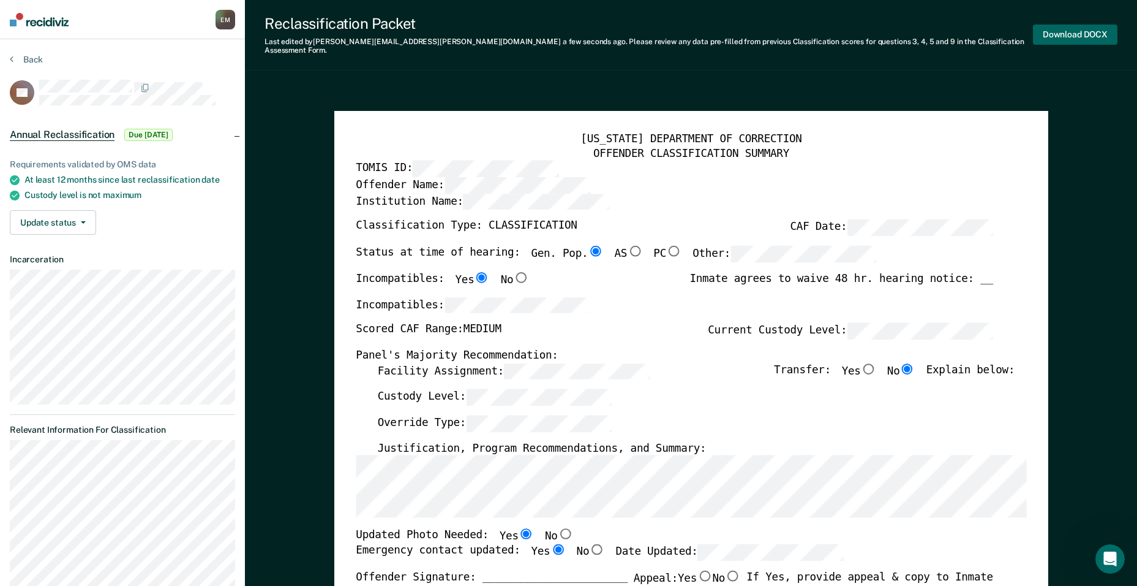
click at [1082, 29] on button "Download DOCX" at bounding box center [1075, 35] width 85 height 20
type textarea "x"
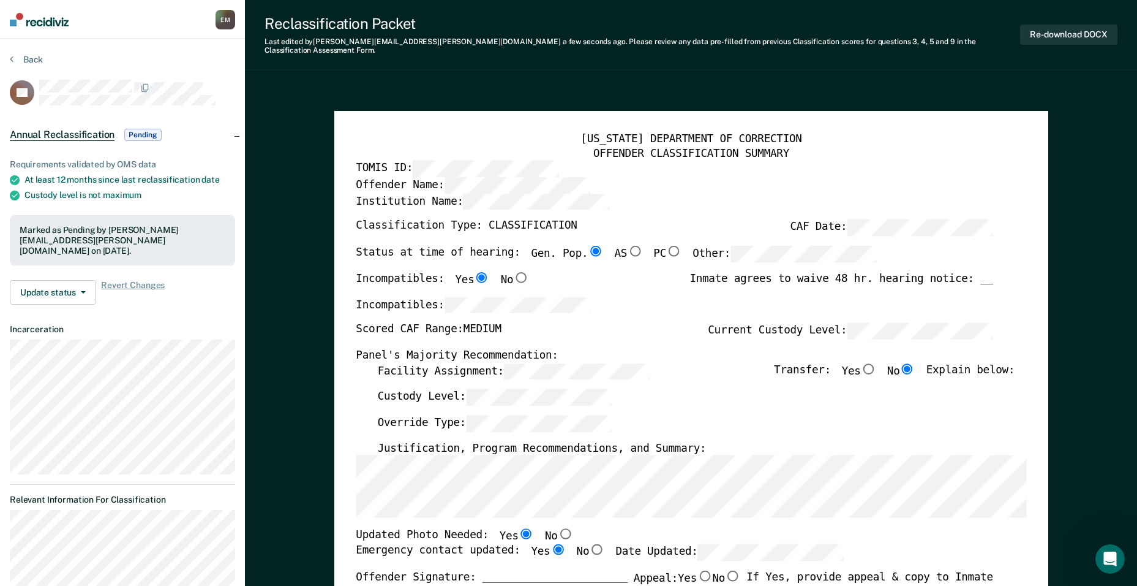
click at [11, 53] on section "Back DS Annual Reclassification Pending Requirements validated by OMS data At l…" at bounding box center [122, 387] width 245 height 696
click at [10, 55] on icon at bounding box center [12, 59] width 4 height 10
